Goal: Transaction & Acquisition: Obtain resource

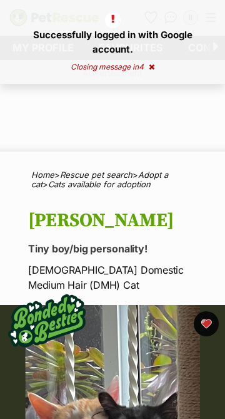
click at [151, 69] on icon at bounding box center [152, 67] width 6 height 8
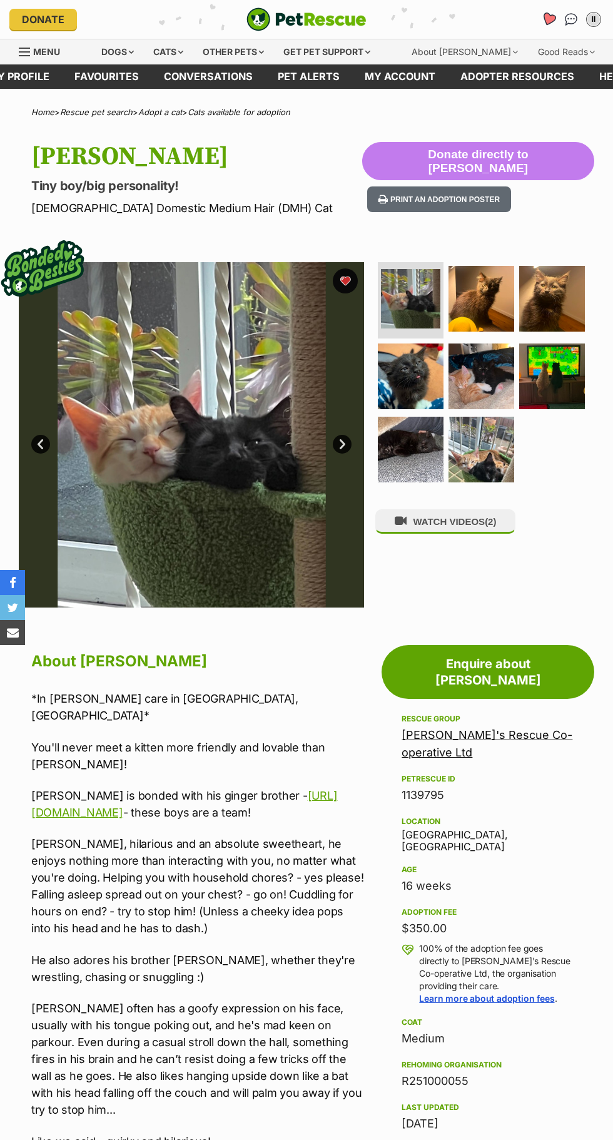
click at [549, 19] on icon "Favourites" at bounding box center [548, 19] width 15 height 14
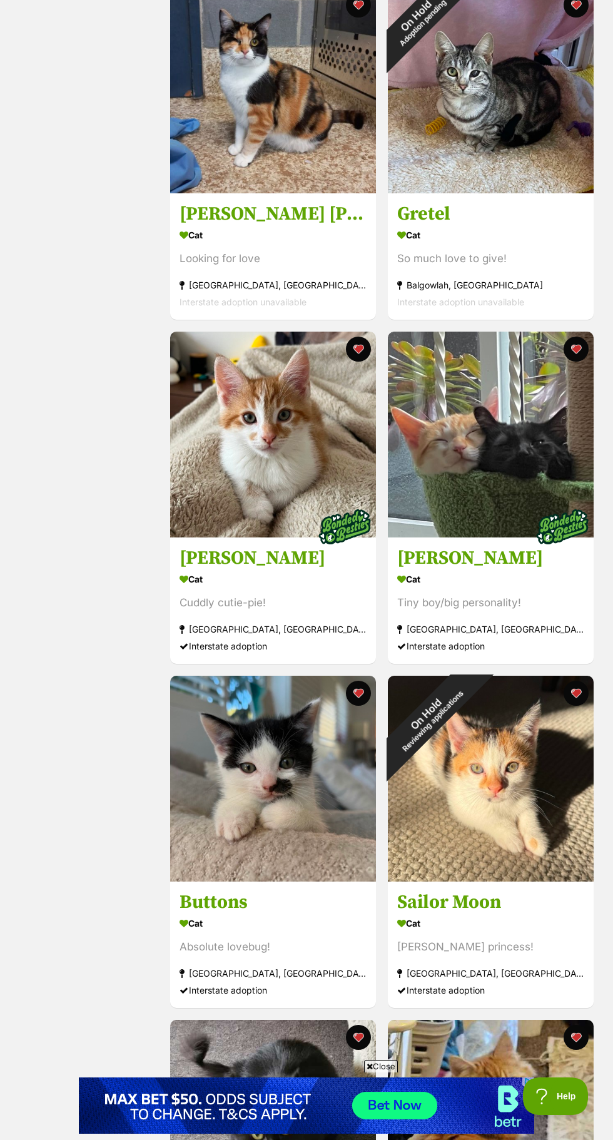
scroll to position [955, 0]
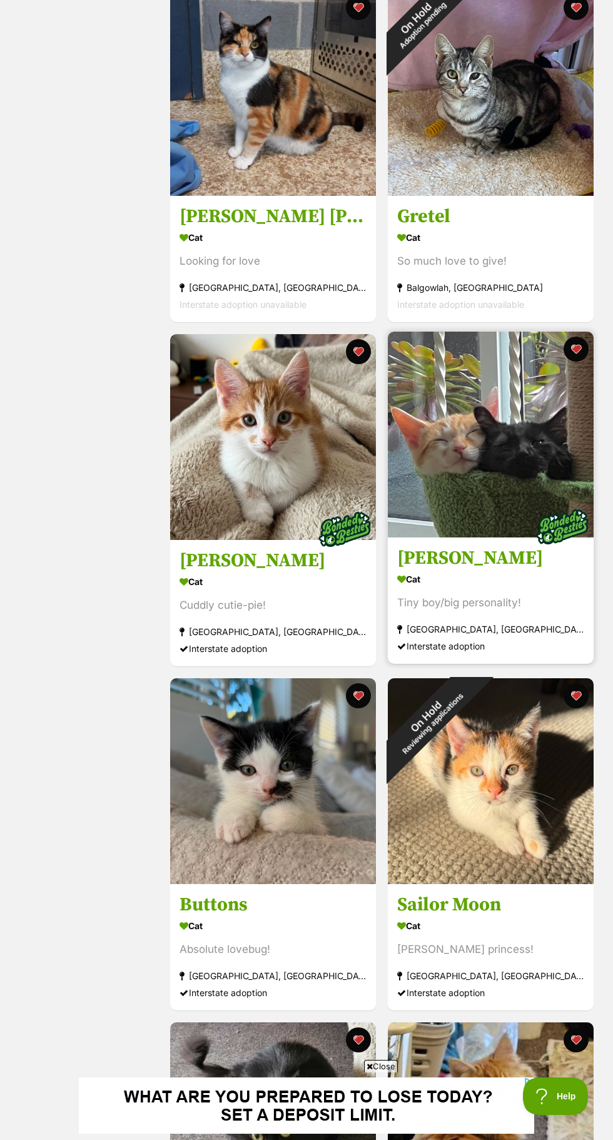
click at [520, 488] on img at bounding box center [491, 435] width 206 height 206
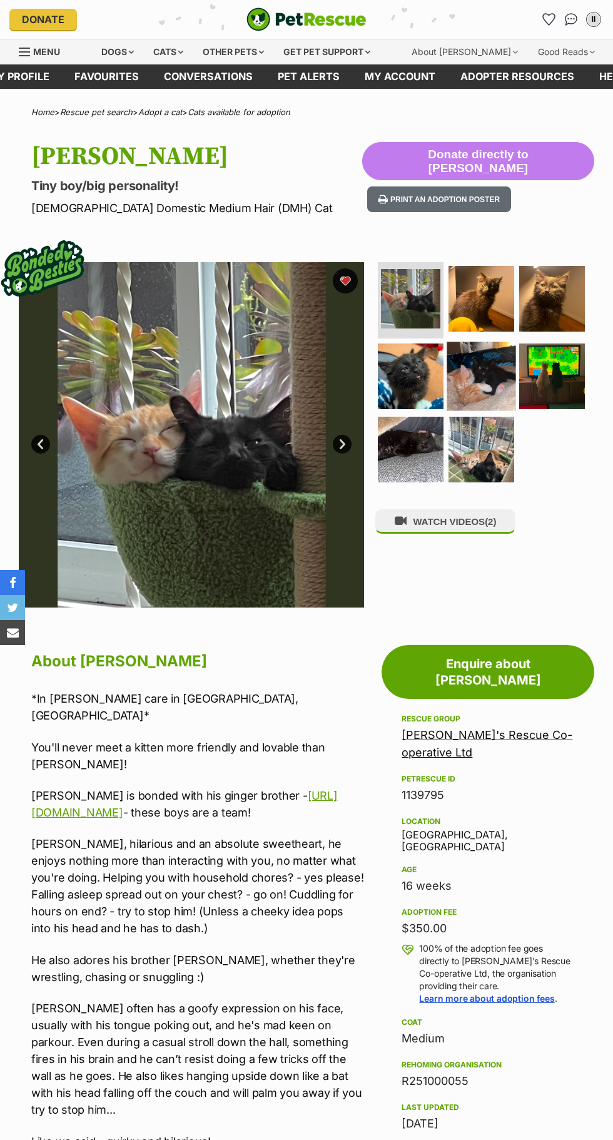
click at [501, 400] on img at bounding box center [482, 376] width 69 height 69
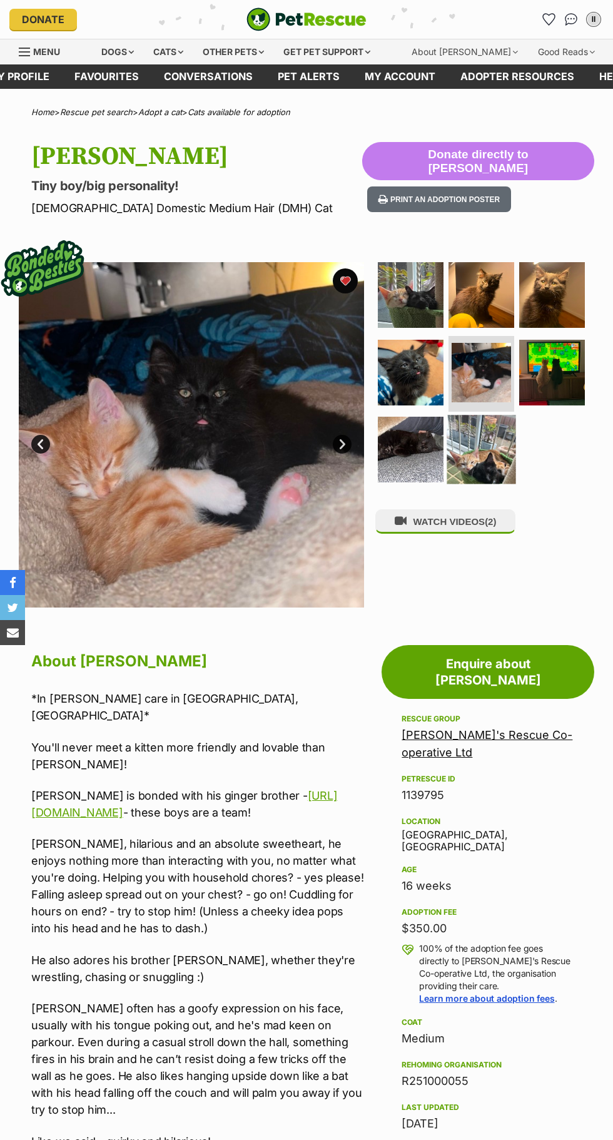
click at [509, 458] on img at bounding box center [482, 450] width 69 height 69
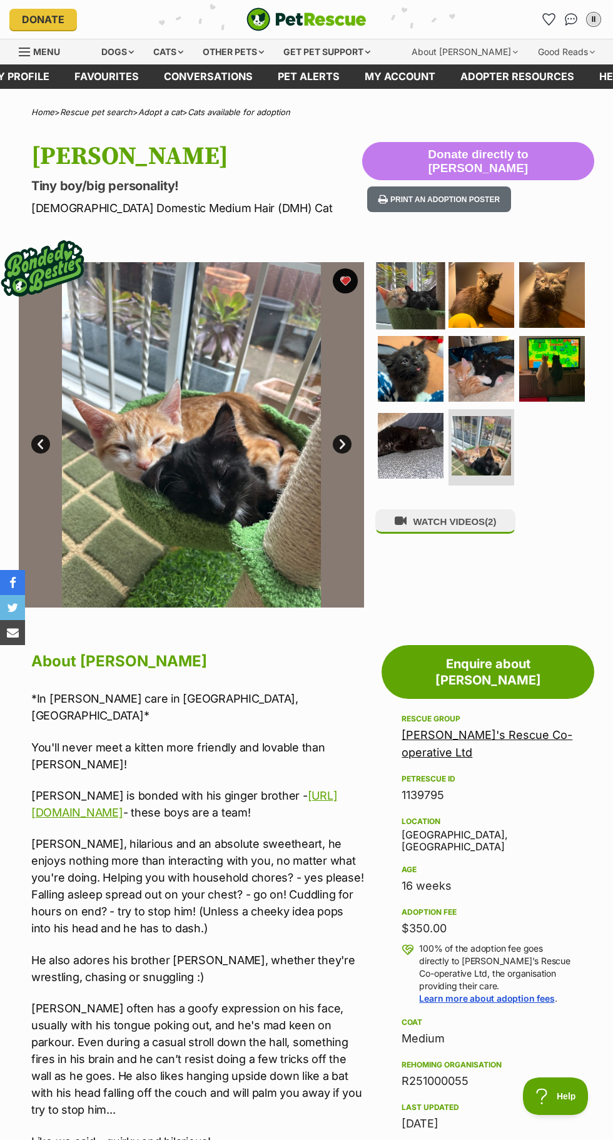
click at [406, 319] on img at bounding box center [411, 295] width 69 height 69
